Goal: Transaction & Acquisition: Book appointment/travel/reservation

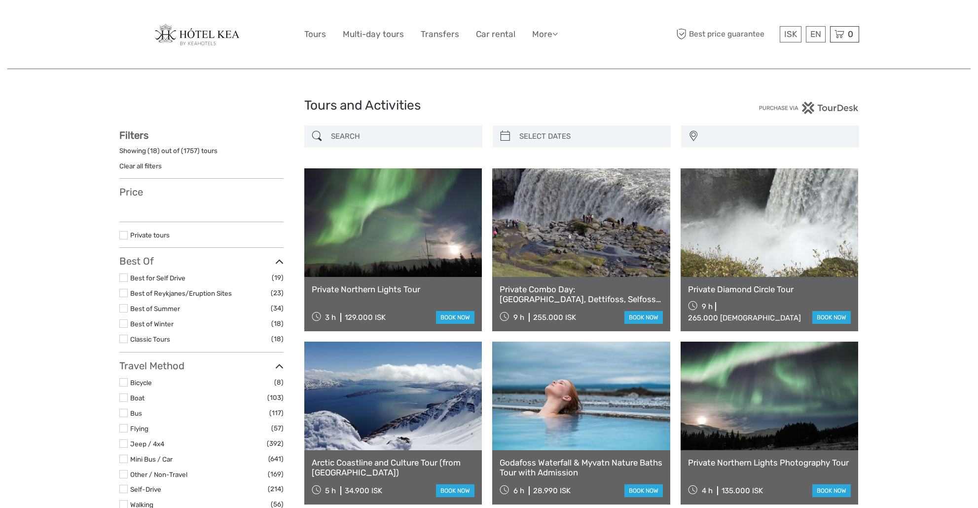
select select
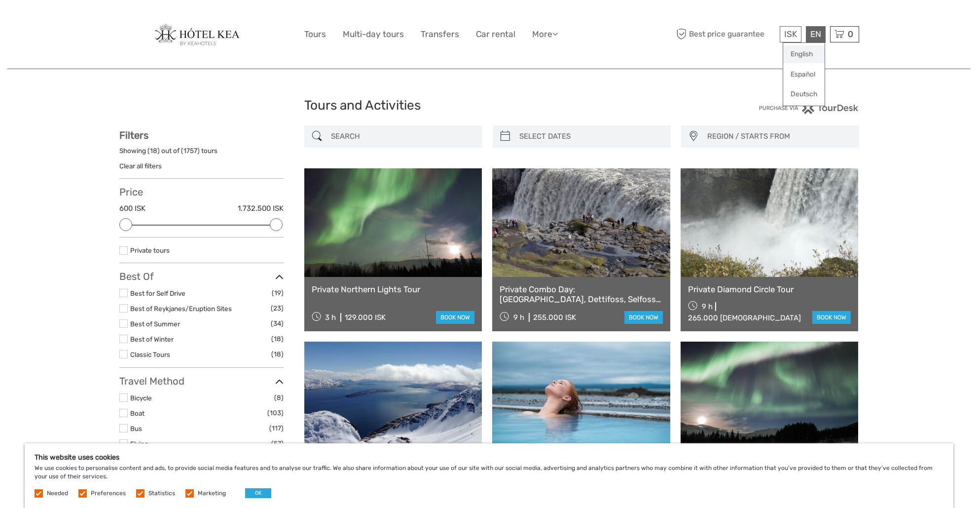
click at [806, 53] on link "English" at bounding box center [803, 54] width 41 height 18
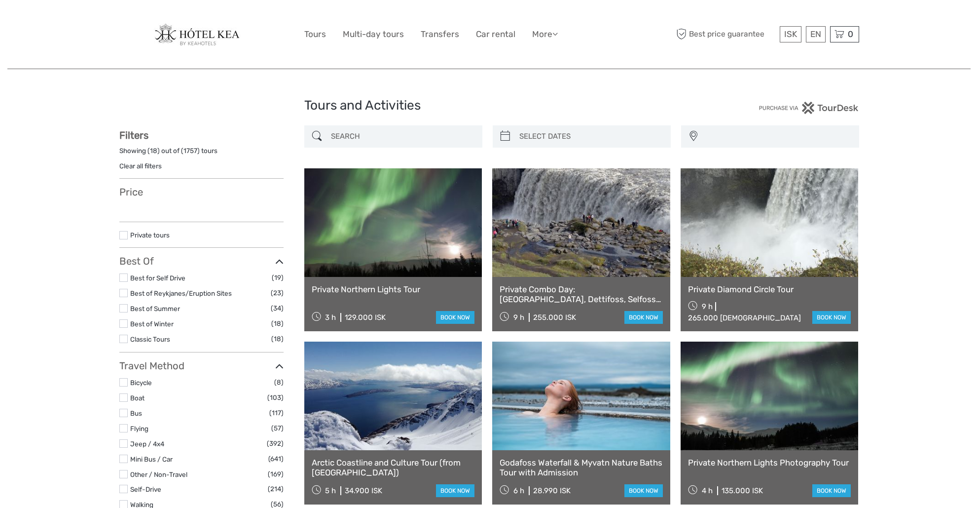
select select
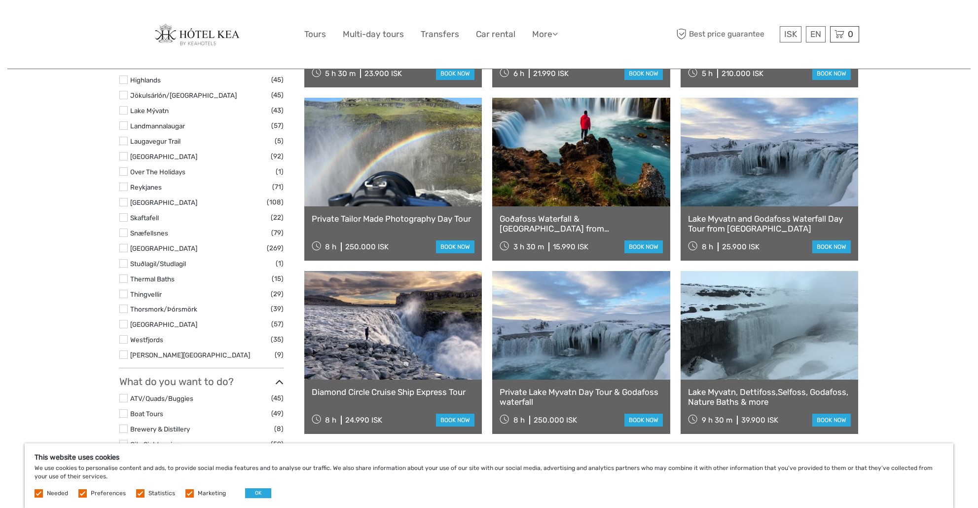
scroll to position [590, 0]
click at [424, 323] on link at bounding box center [393, 325] width 178 height 109
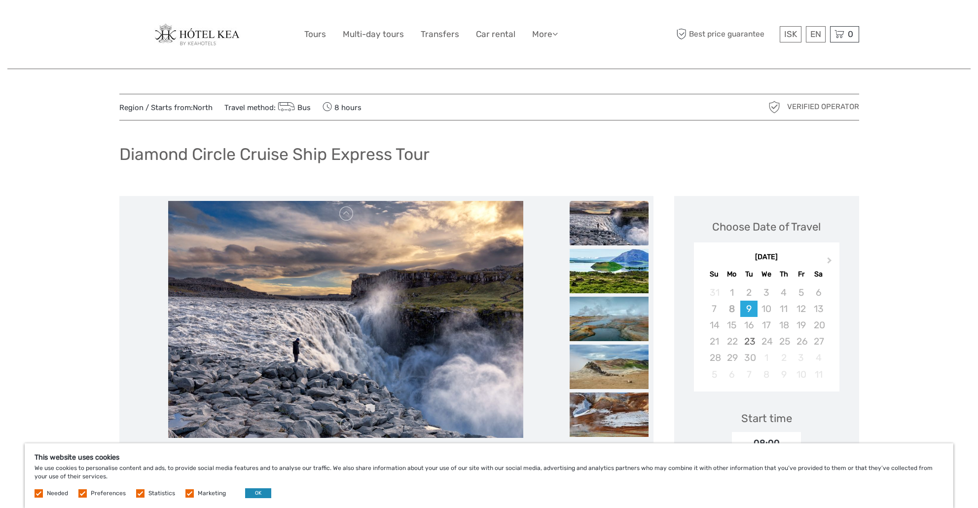
click at [254, 492] on button "OK" at bounding box center [258, 493] width 26 height 10
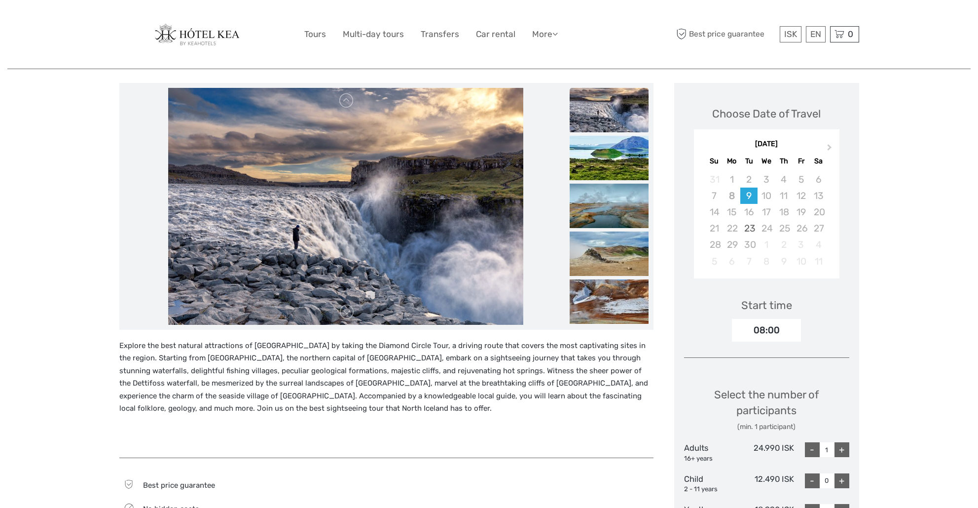
scroll to position [114, 0]
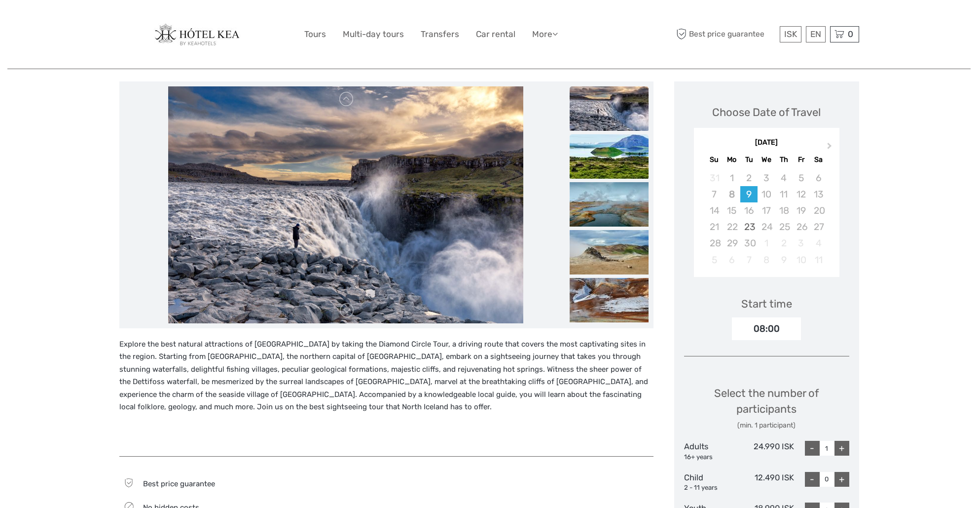
click at [610, 169] on img at bounding box center [609, 156] width 79 height 44
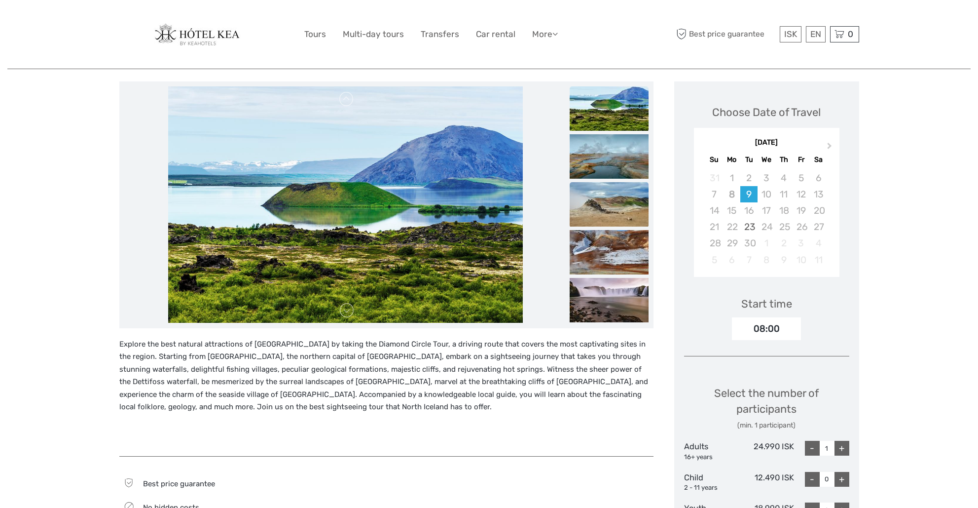
click at [608, 196] on img at bounding box center [609, 204] width 79 height 44
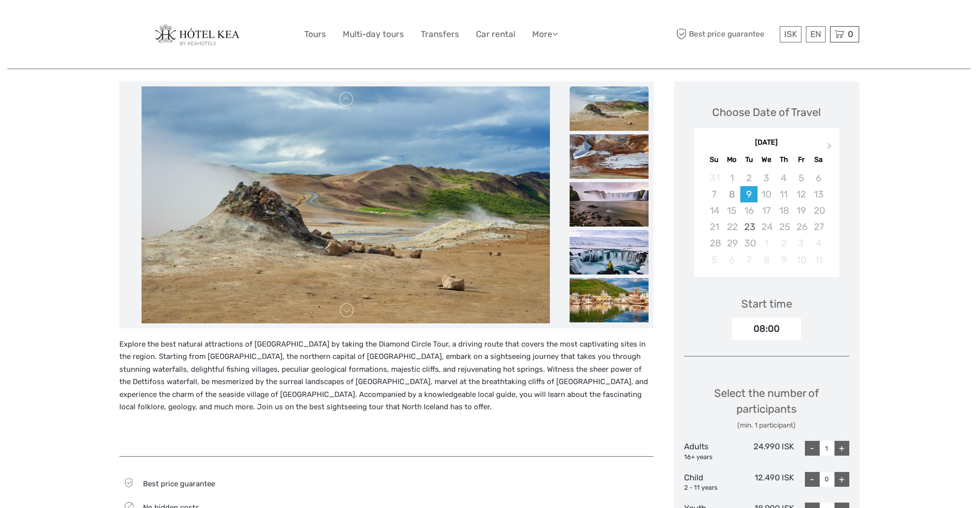
click at [606, 243] on img at bounding box center [609, 252] width 79 height 44
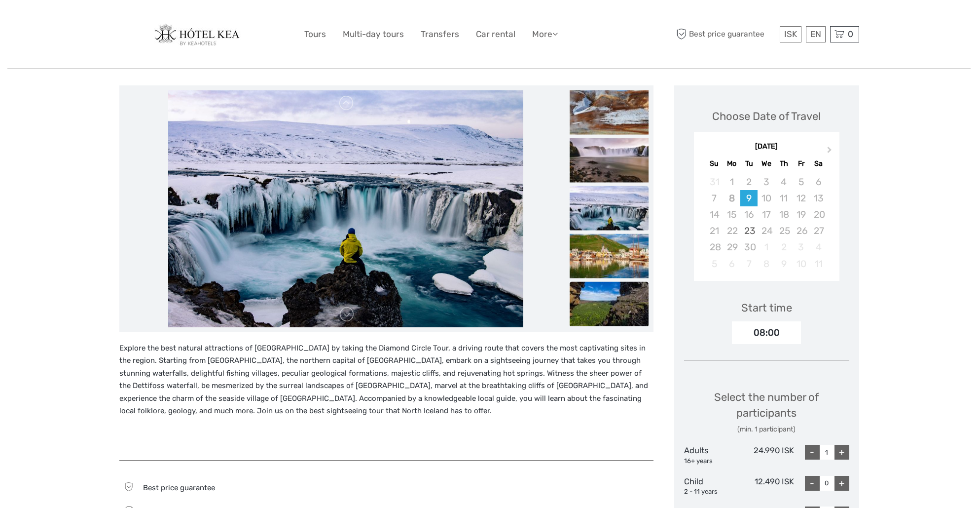
click at [607, 300] on img at bounding box center [609, 303] width 79 height 44
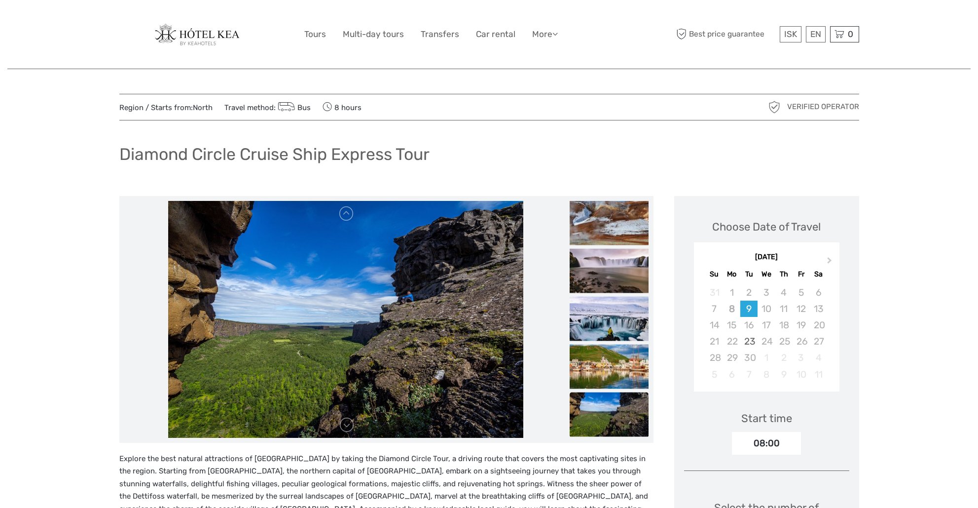
scroll to position [0, 0]
